Goal: Transaction & Acquisition: Purchase product/service

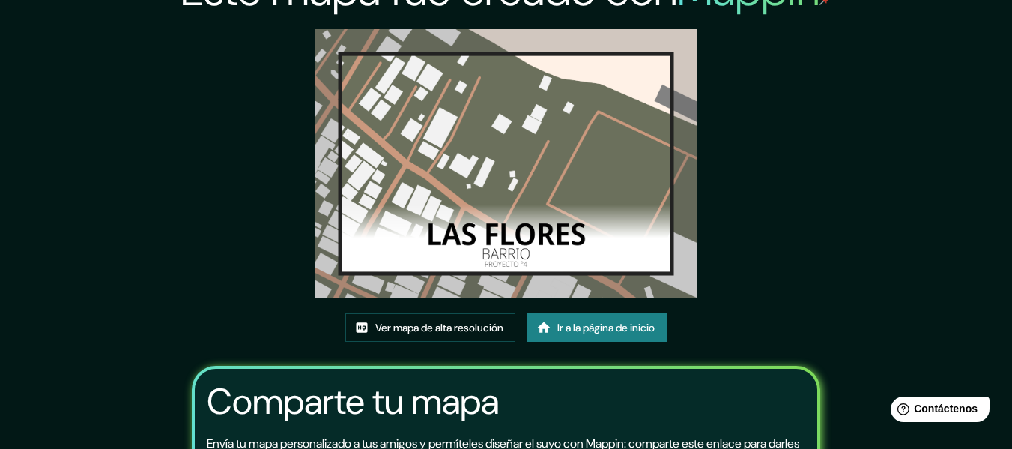
scroll to position [34, 0]
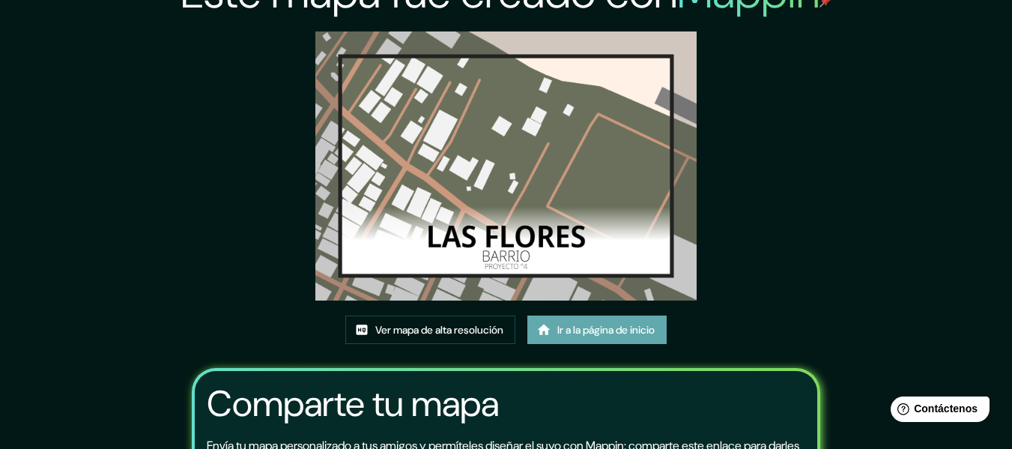
click at [585, 326] on font "Ir a la página de inicio" at bounding box center [606, 330] width 97 height 13
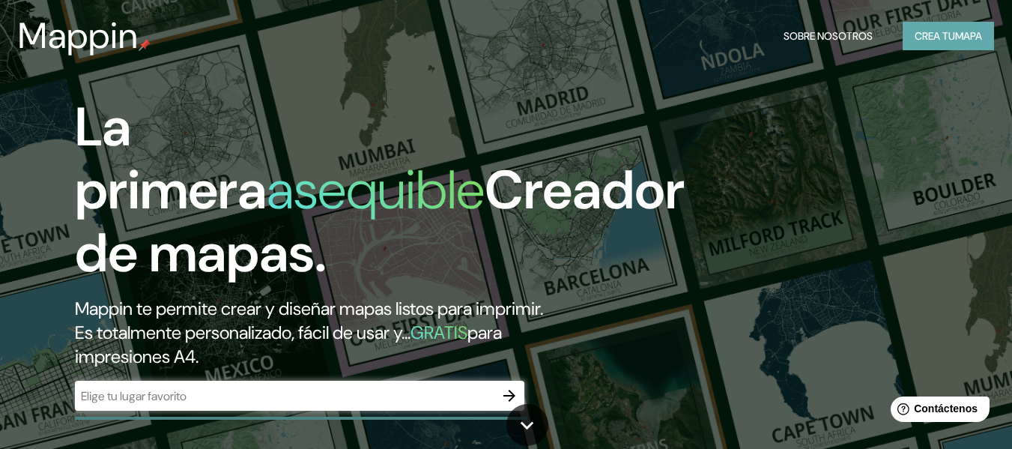
click at [916, 42] on font "Crea tu" at bounding box center [935, 35] width 40 height 13
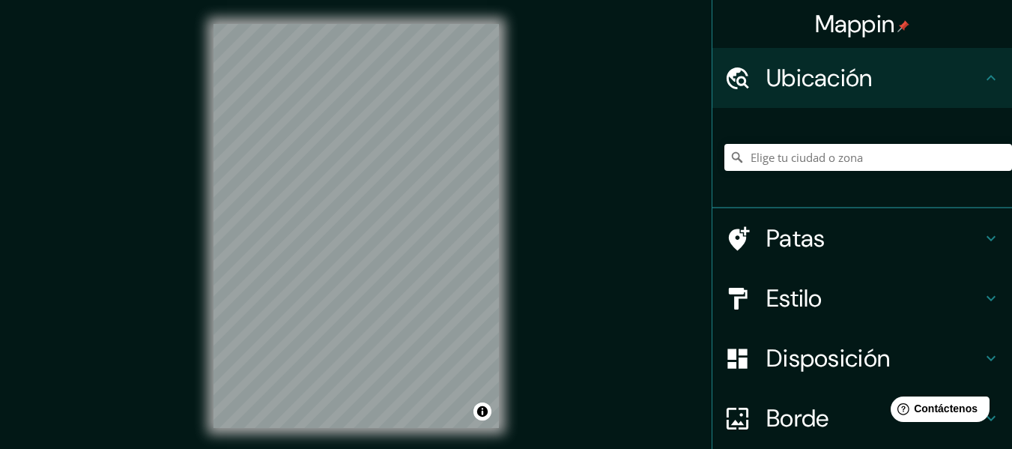
click at [589, 118] on div "Mappin Ubicación Patas Estilo Disposición Borde Elige un borde. Consejo : puede…" at bounding box center [506, 238] width 1012 height 476
click at [580, 83] on div "Mappin Ubicación Patas Estilo Disposición Borde Elige un borde. Consejo : puede…" at bounding box center [506, 238] width 1012 height 476
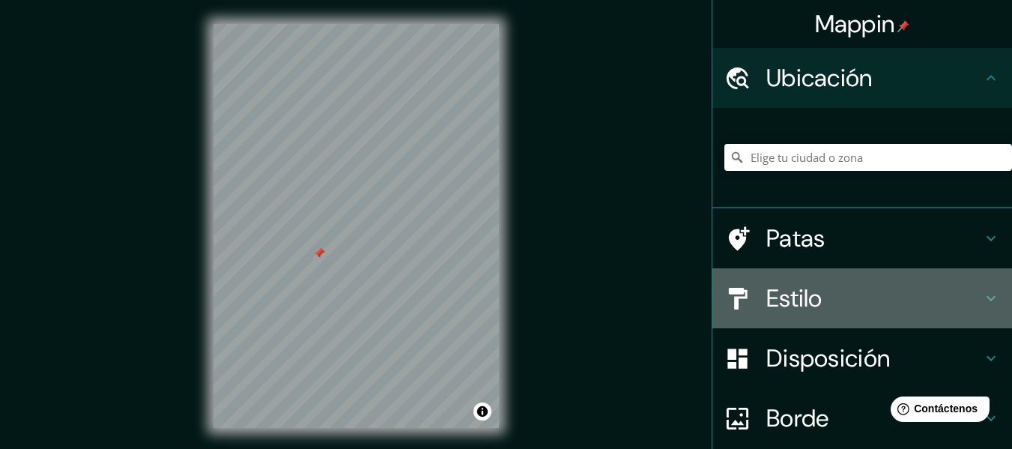
click at [844, 301] on h4 "Estilo" at bounding box center [875, 298] width 216 height 30
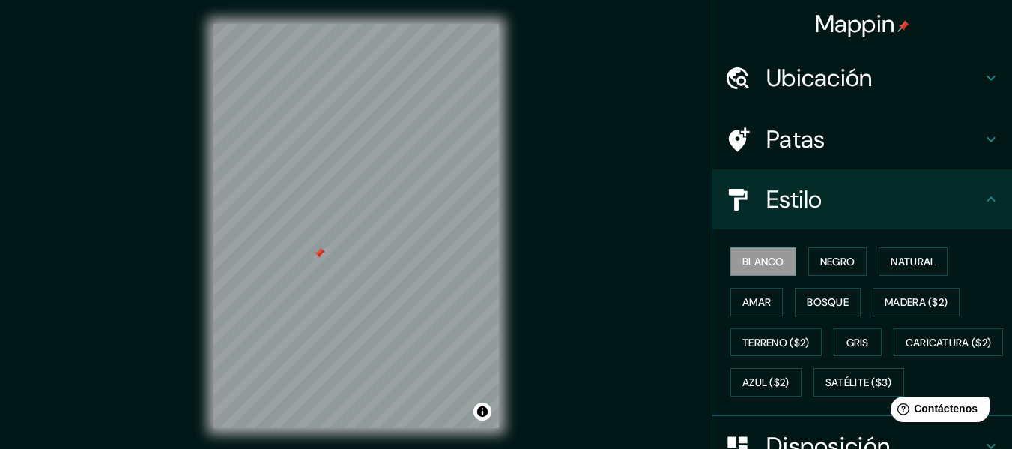
click at [862, 301] on div "Blanco Negro Natural Amar Bosque Madera ($2) Terreno ($2) Gris Caricatura ($2) …" at bounding box center [869, 321] width 288 height 161
click at [820, 300] on font "Bosque" at bounding box center [828, 301] width 42 height 13
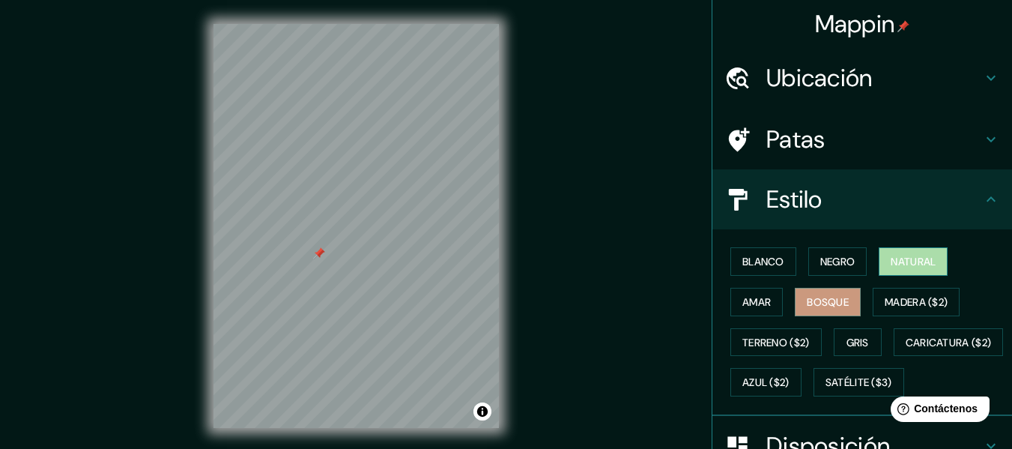
click at [891, 264] on font "Natural" at bounding box center [913, 261] width 45 height 13
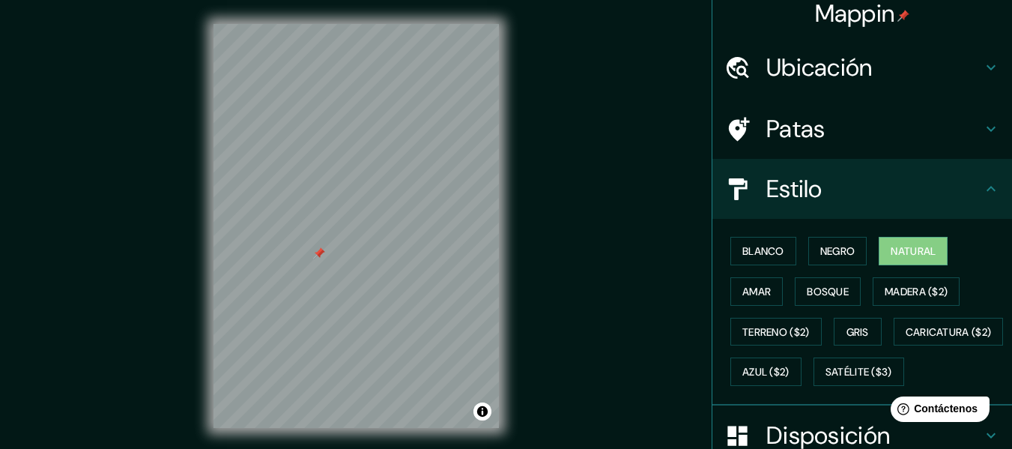
scroll to position [10, 0]
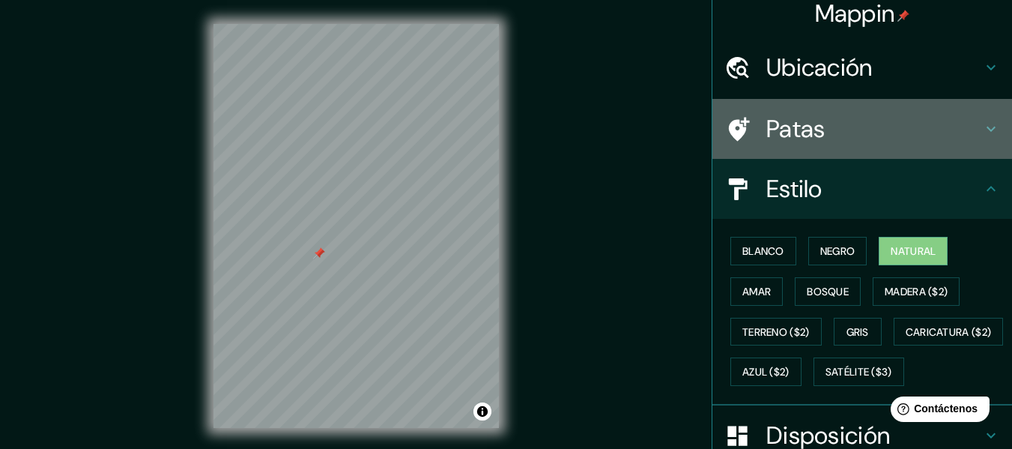
click at [894, 135] on h4 "Patas" at bounding box center [875, 129] width 216 height 30
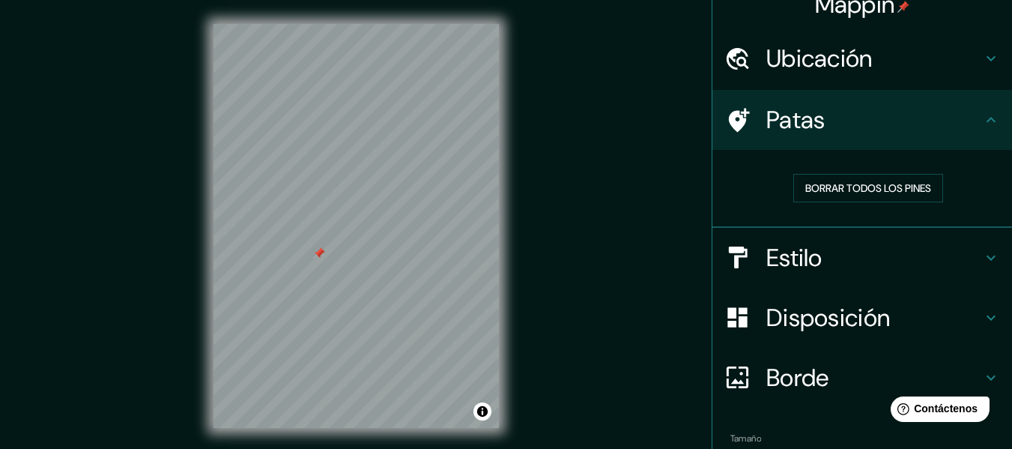
scroll to position [0, 0]
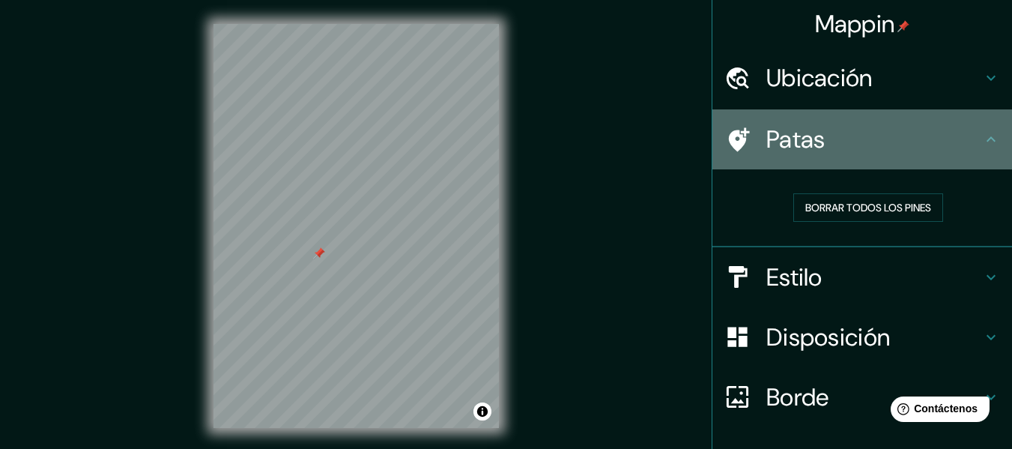
click at [729, 142] on icon at bounding box center [739, 139] width 21 height 24
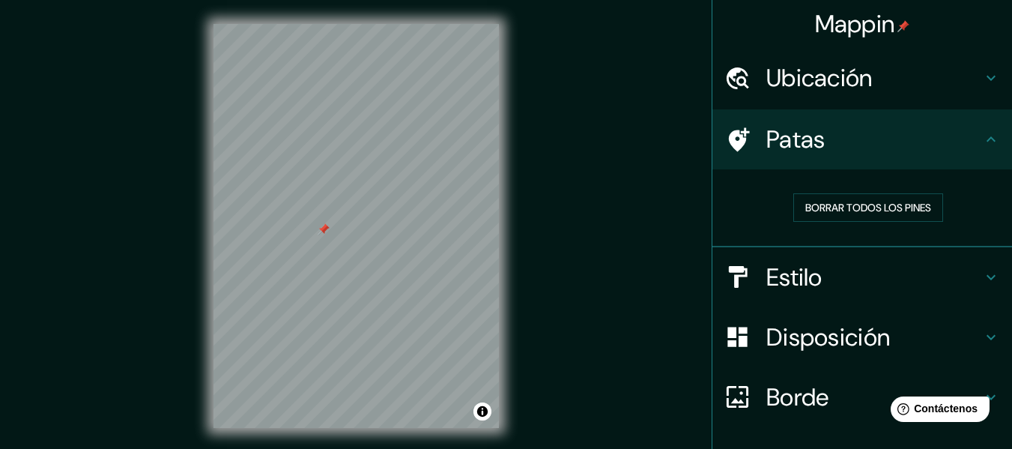
drag, startPoint x: 321, startPoint y: 255, endPoint x: 334, endPoint y: 219, distance: 38.4
click at [330, 223] on div at bounding box center [324, 229] width 12 height 12
click at [333, 214] on div at bounding box center [333, 217] width 12 height 12
click at [345, 201] on div at bounding box center [345, 197] width 12 height 12
click at [371, 207] on div at bounding box center [371, 202] width 12 height 12
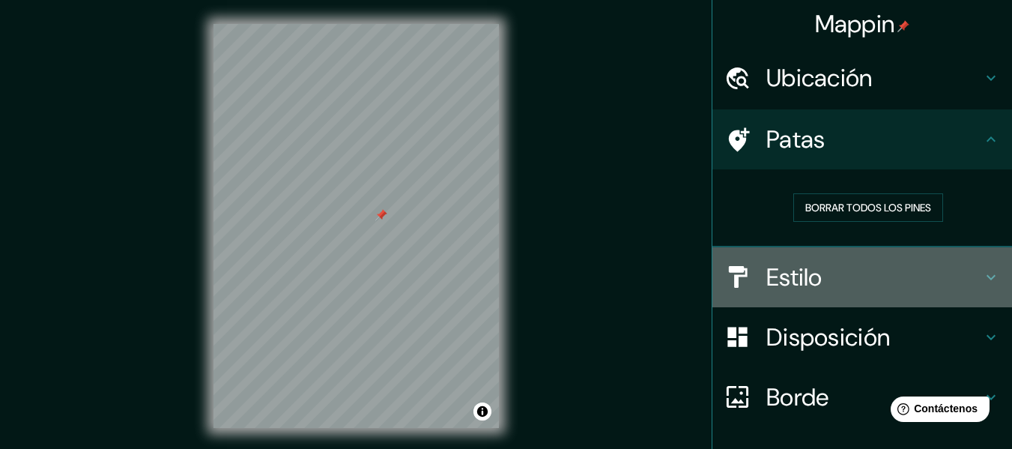
click at [900, 284] on h4 "Estilo" at bounding box center [875, 277] width 216 height 30
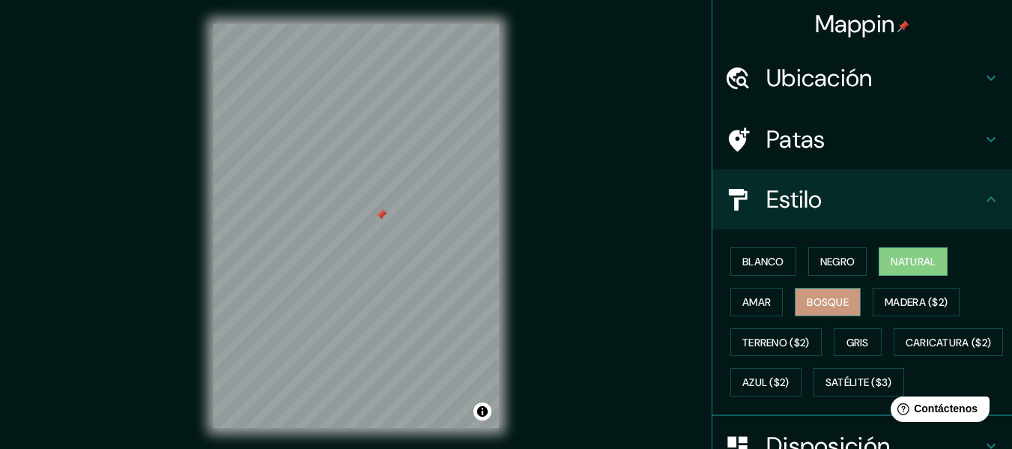
click at [819, 300] on font "Bosque" at bounding box center [828, 301] width 42 height 13
drag, startPoint x: 1000, startPoint y: 189, endPoint x: 1006, endPoint y: 235, distance: 46.8
click at [1006, 235] on div "Mappin Ubicación Patas Estilo Blanco Negro Natural [PERSON_NAME] ($2) Terreno (…" at bounding box center [862, 224] width 301 height 449
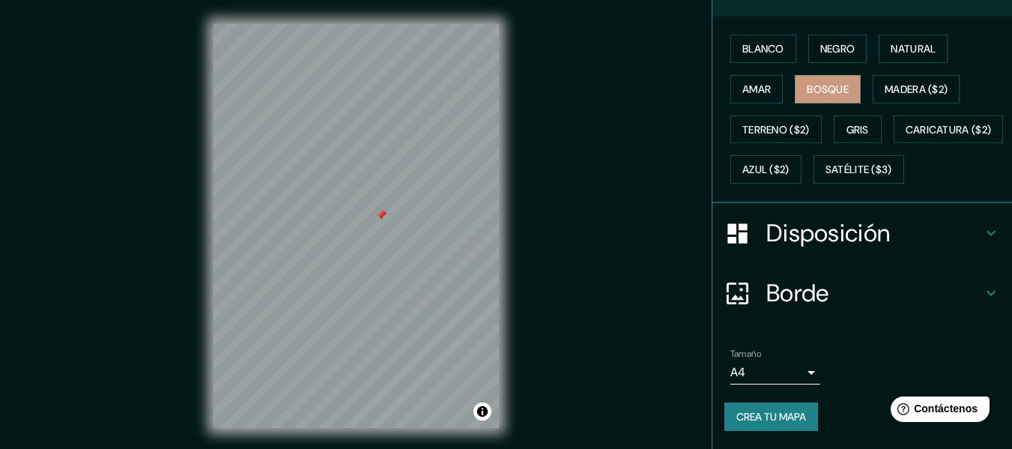
scroll to position [253, 0]
click at [882, 248] on h4 "Disposición" at bounding box center [875, 233] width 216 height 30
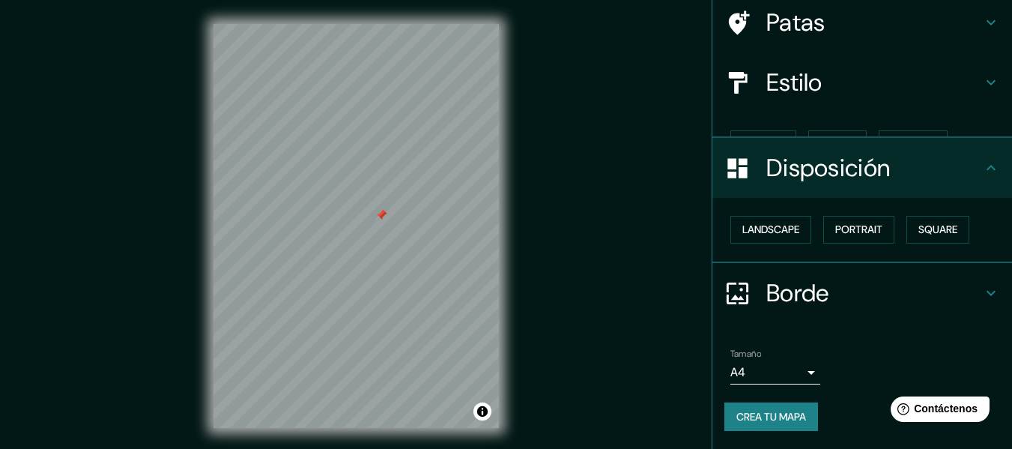
scroll to position [91, 0]
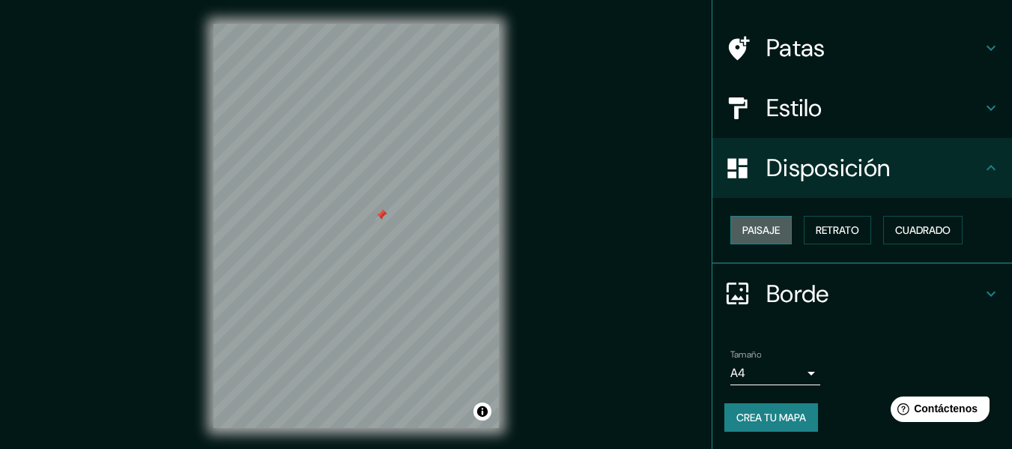
click at [764, 236] on font "Paisaje" at bounding box center [761, 229] width 37 height 13
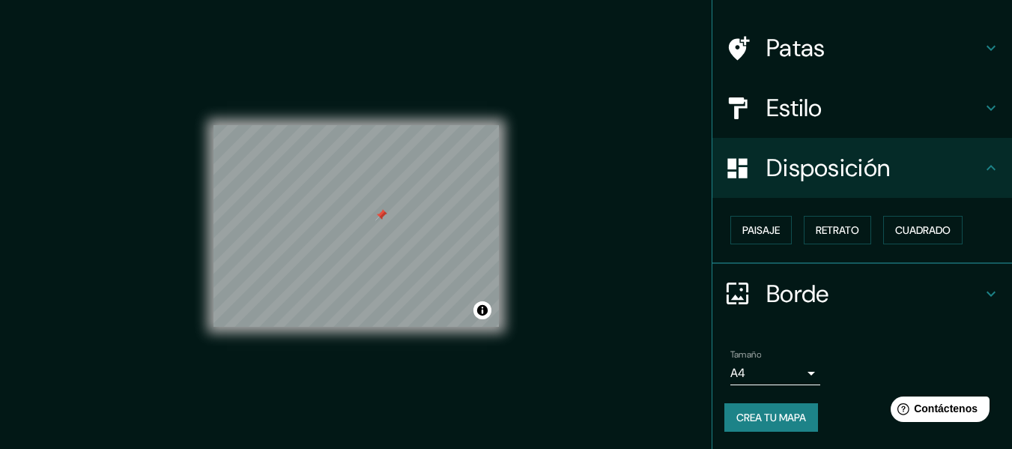
click at [968, 279] on h4 "Borde" at bounding box center [875, 294] width 216 height 30
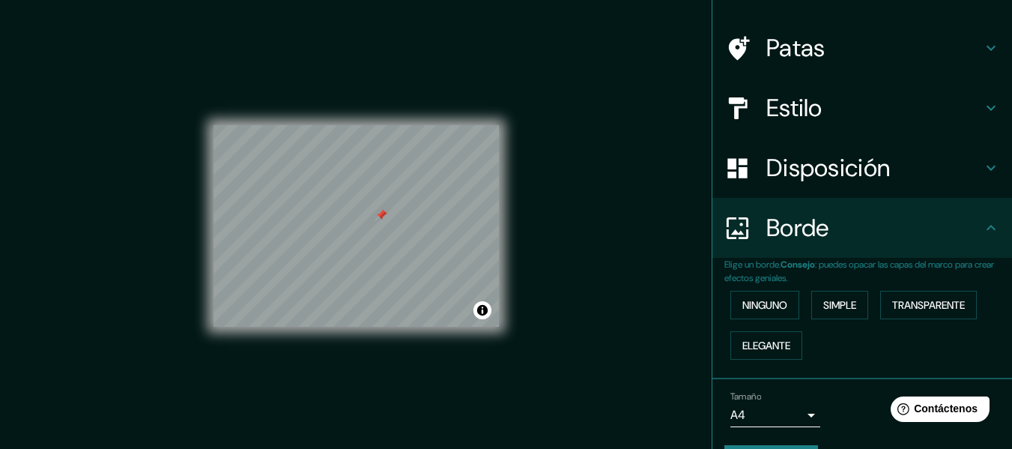
scroll to position [133, 0]
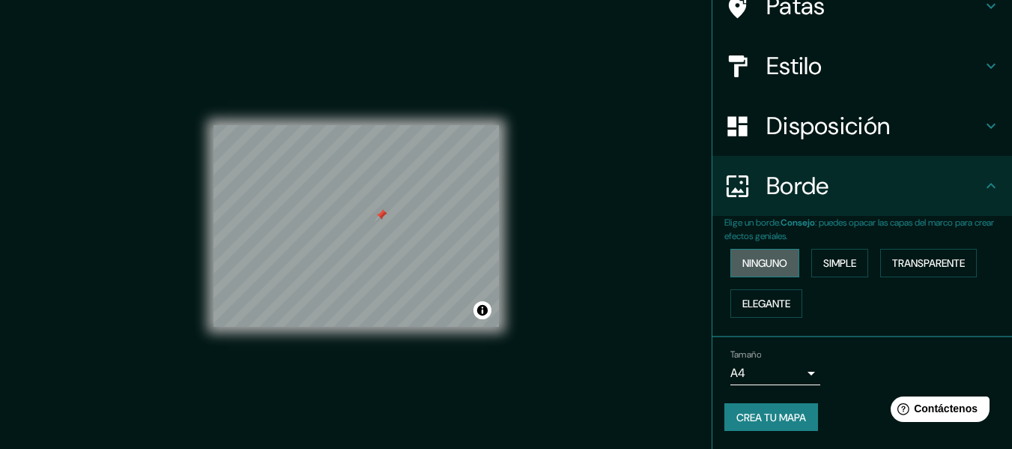
click at [782, 271] on button "Ninguno" at bounding box center [765, 263] width 69 height 28
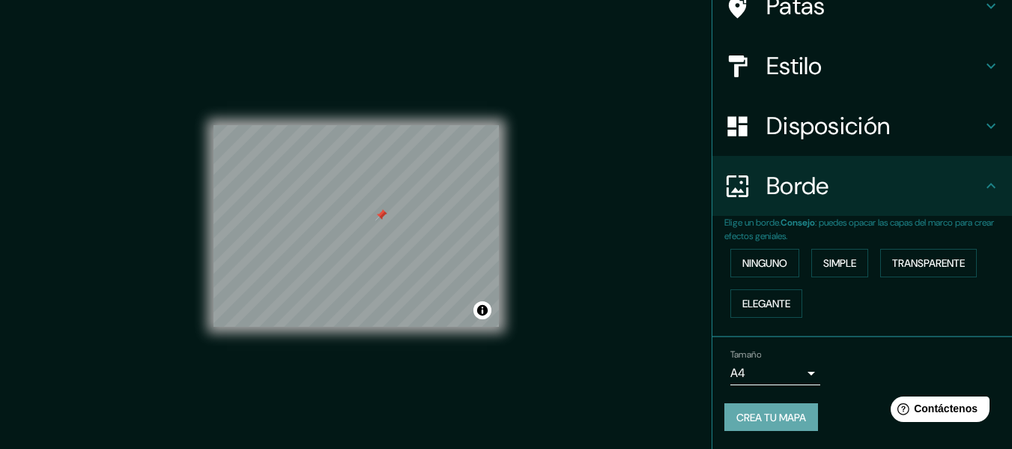
click at [772, 417] on font "Crea tu mapa" at bounding box center [772, 417] width 70 height 13
click at [863, 153] on div "Disposición" at bounding box center [863, 126] width 300 height 60
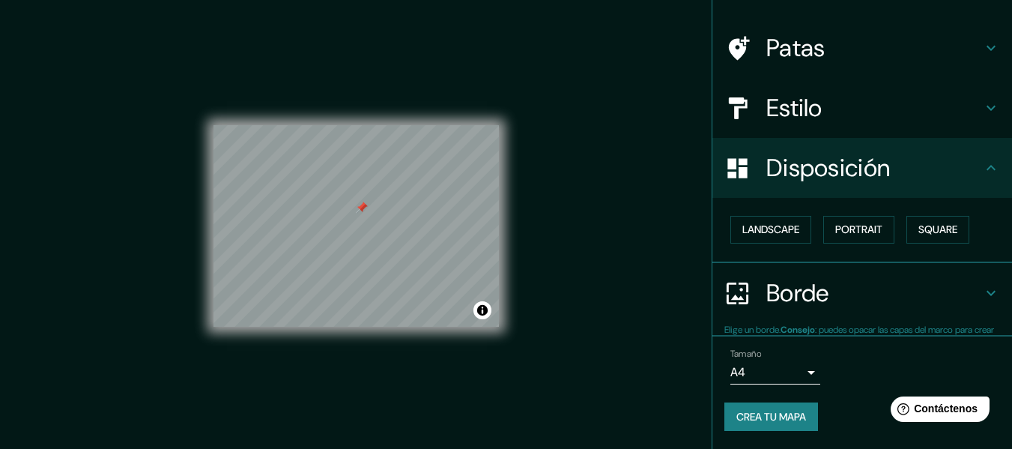
scroll to position [91, 0]
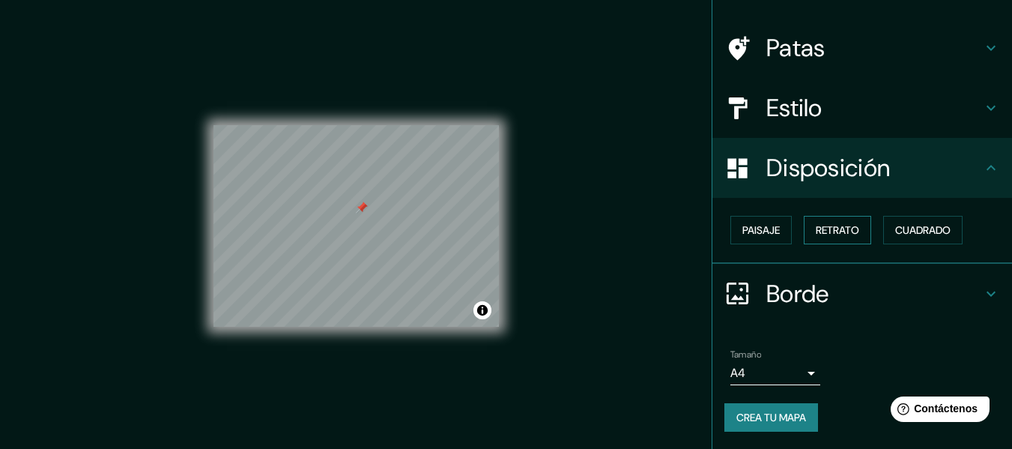
click at [824, 226] on font "Retrato" at bounding box center [837, 229] width 43 height 13
